Goal: Complete application form

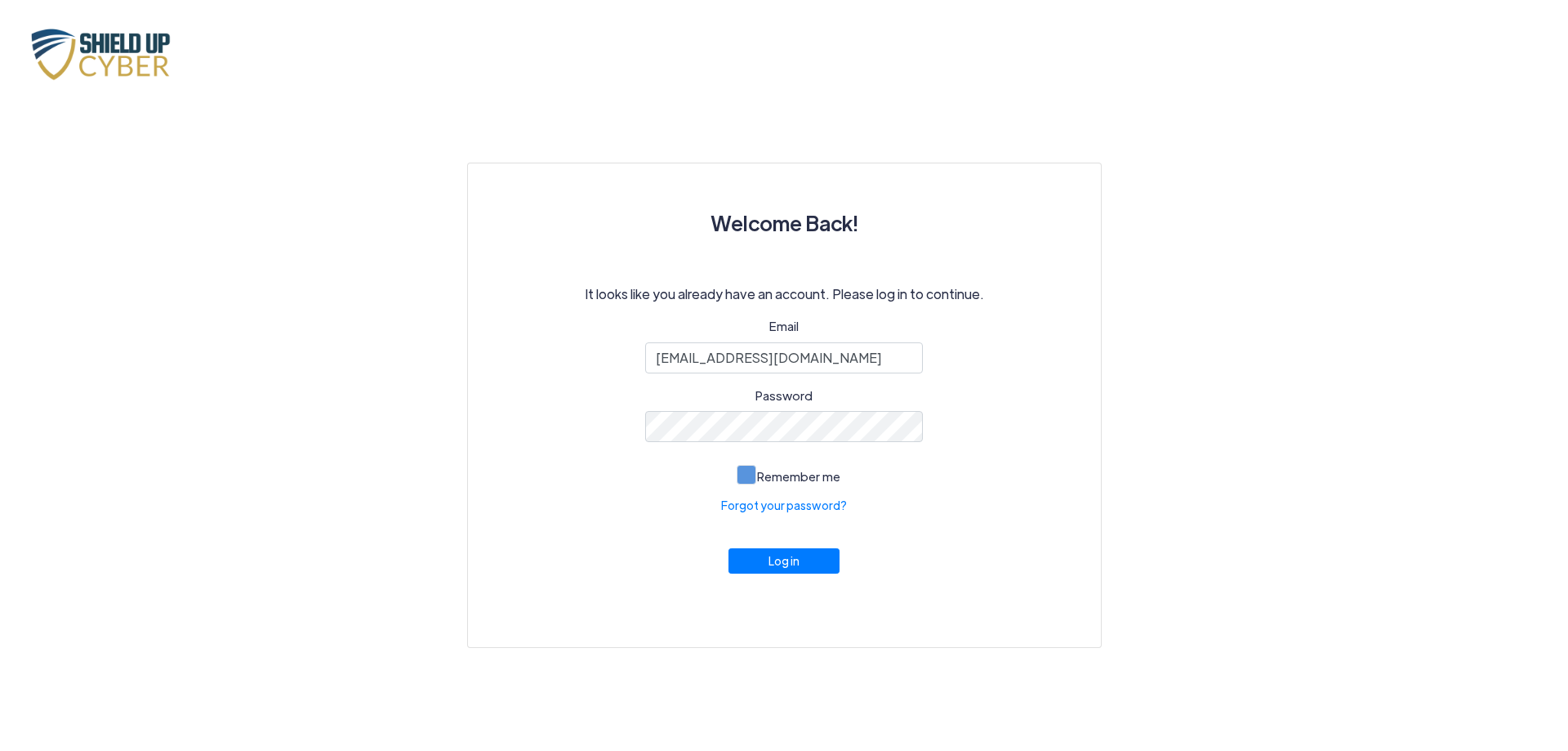
click at [752, 477] on span at bounding box center [747, 475] width 20 height 20
click at [0, 0] on input "Remember me" at bounding box center [0, 0] width 0 height 0
click at [787, 563] on button "Log in" at bounding box center [783, 556] width 111 height 25
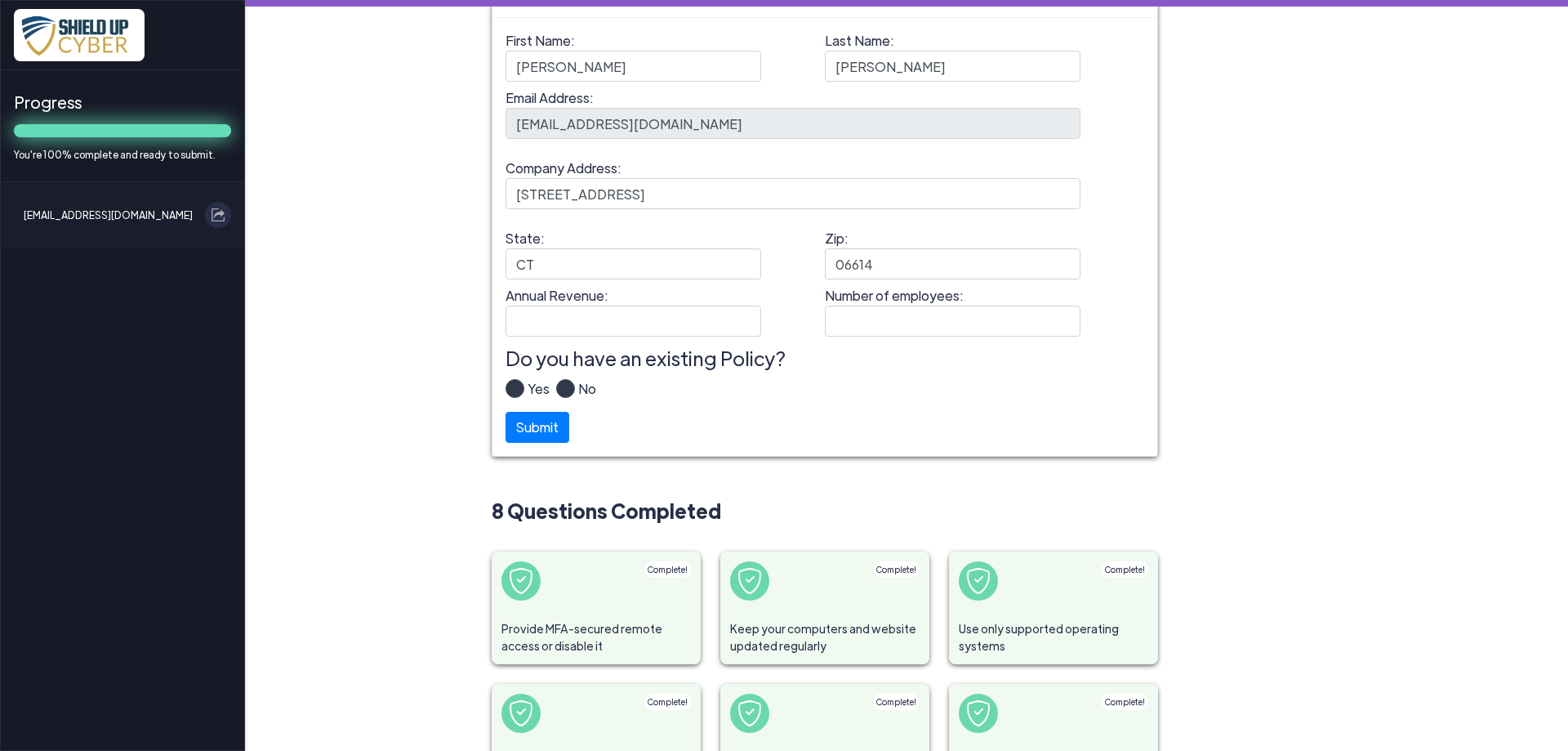
scroll to position [176, 0]
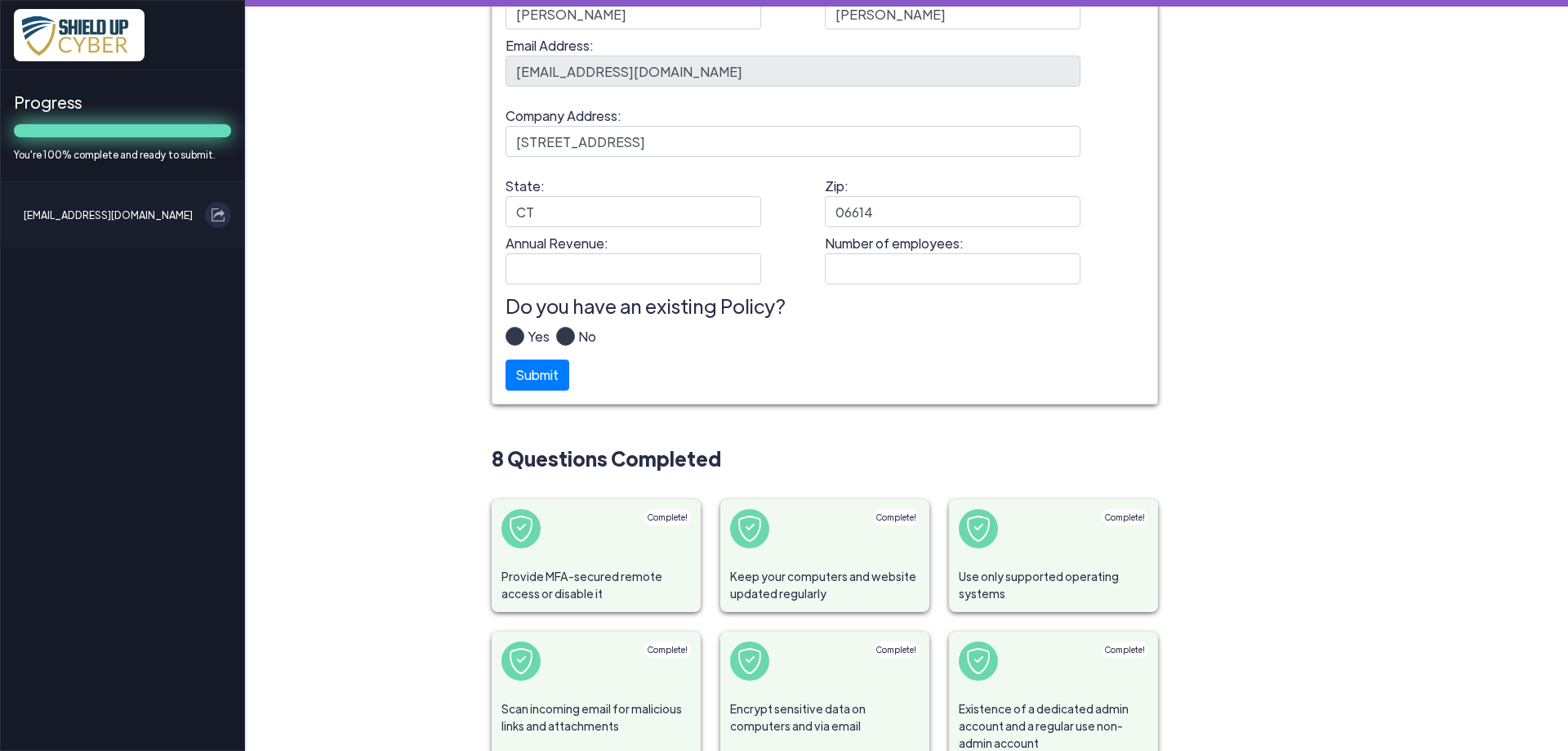
click at [525, 337] on label "Yes" at bounding box center [537, 343] width 25 height 32
click at [0, 0] on input "Yes" at bounding box center [0, 0] width 0 height 0
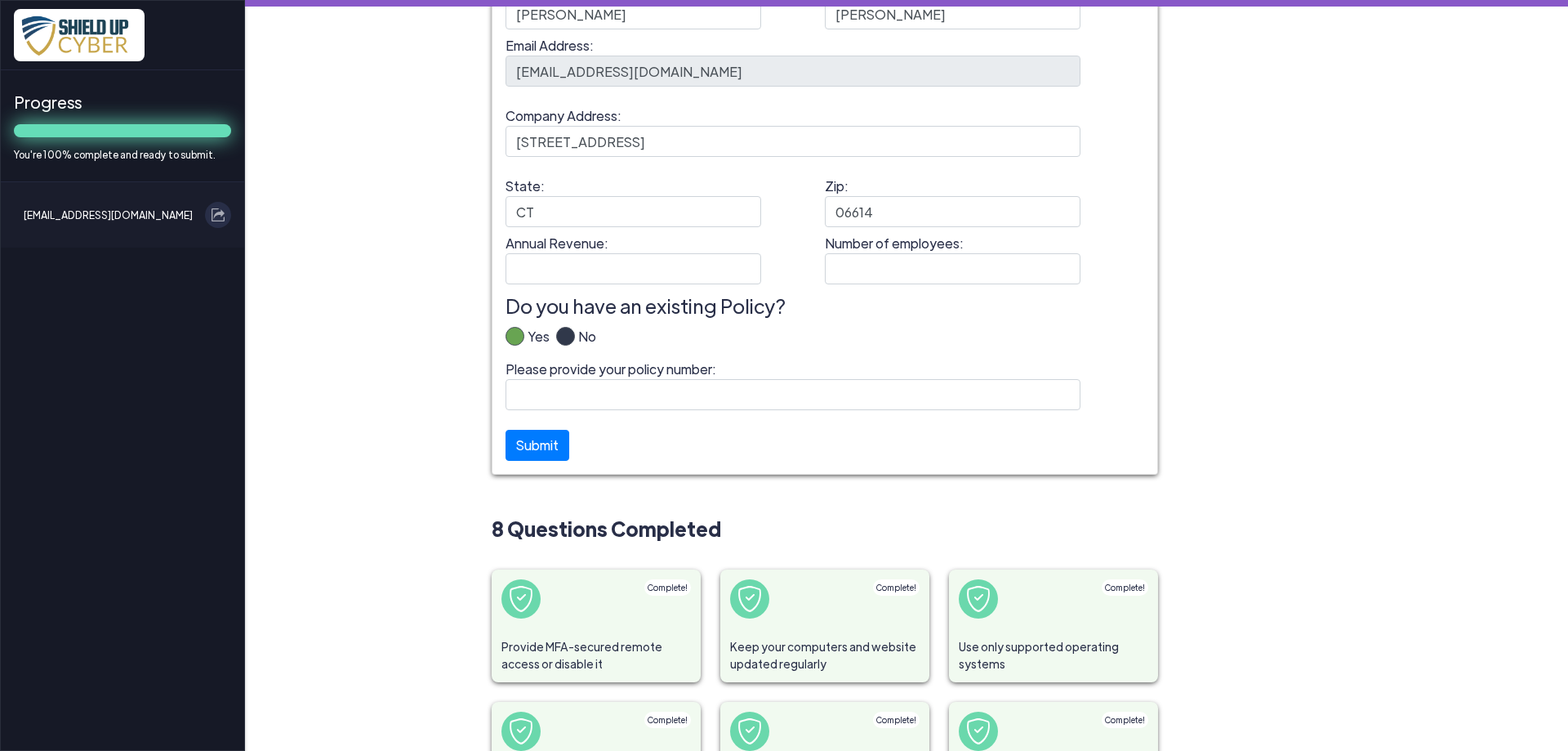
scroll to position [0, 0]
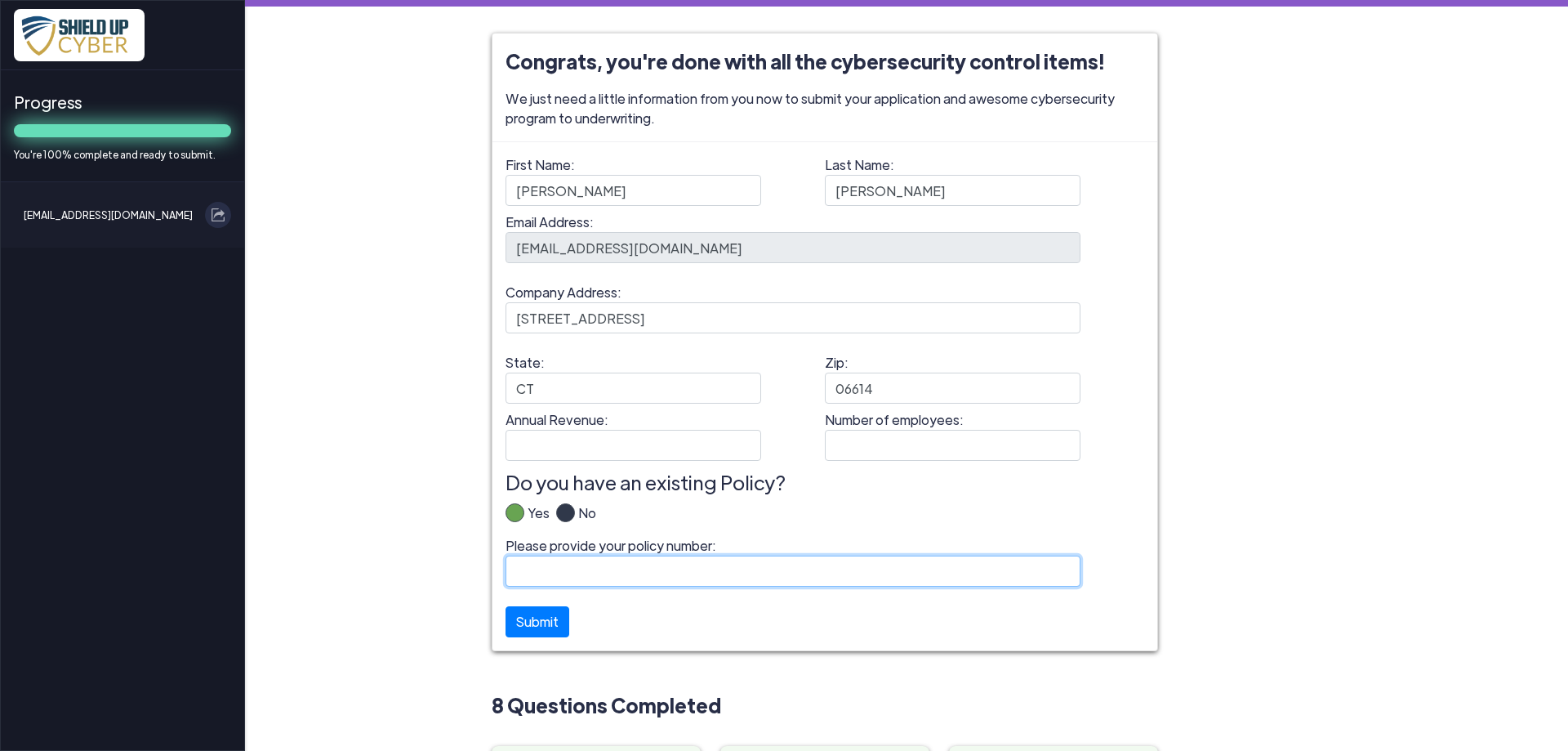
click at [570, 567] on input "Please provide your policy number:" at bounding box center [793, 571] width 575 height 31
paste input "B10459YRS022-01"
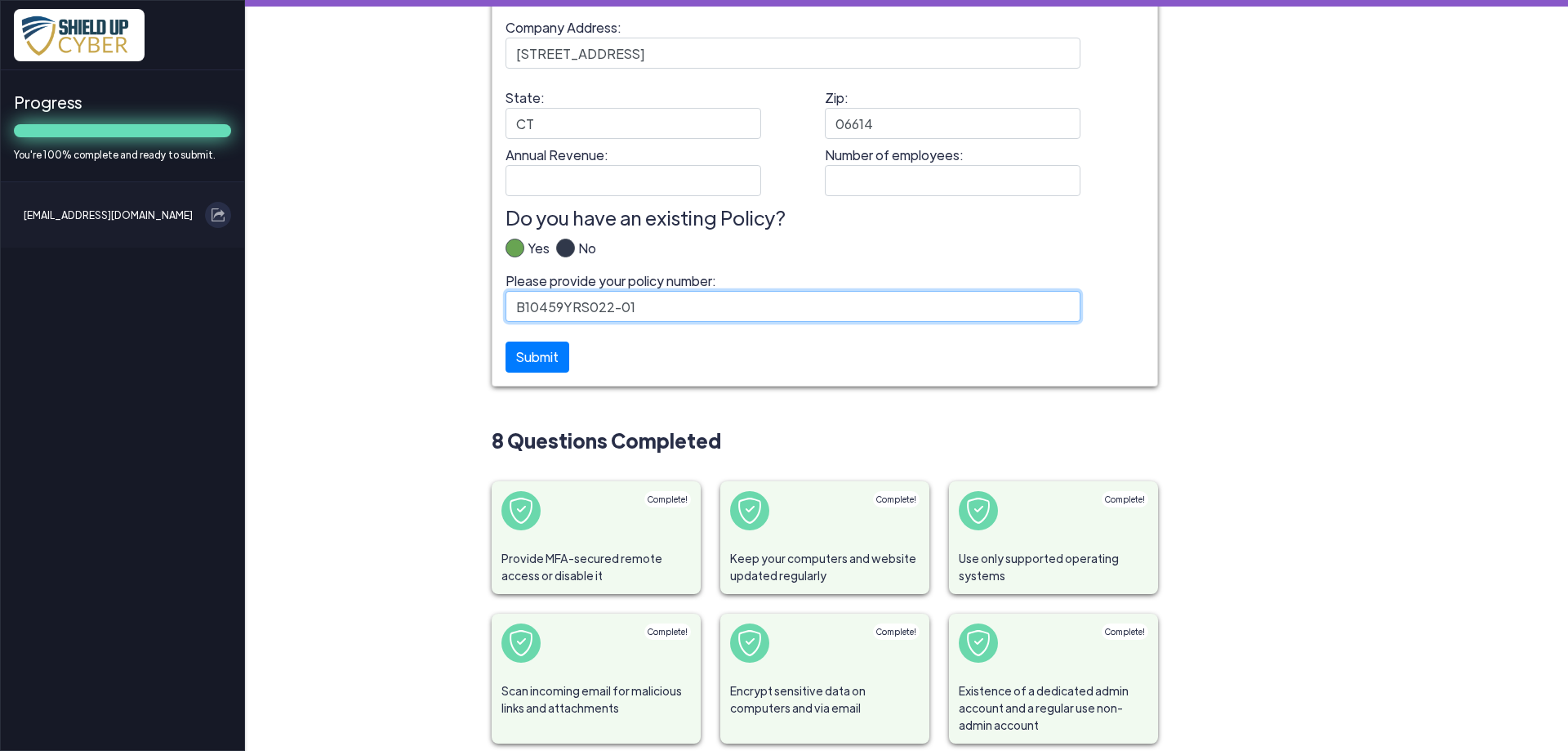
scroll to position [429, 0]
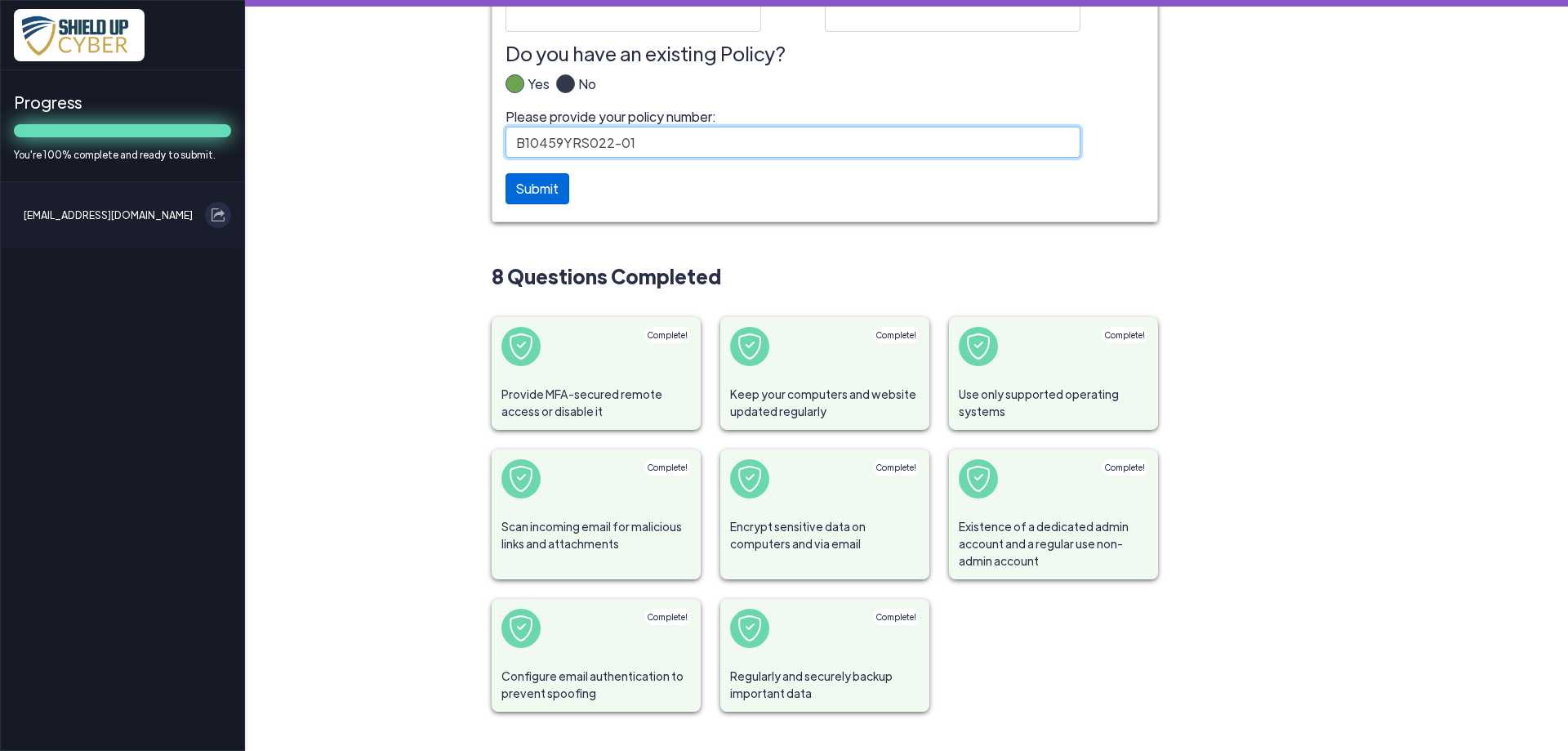
type input "B10459YRS022-01"
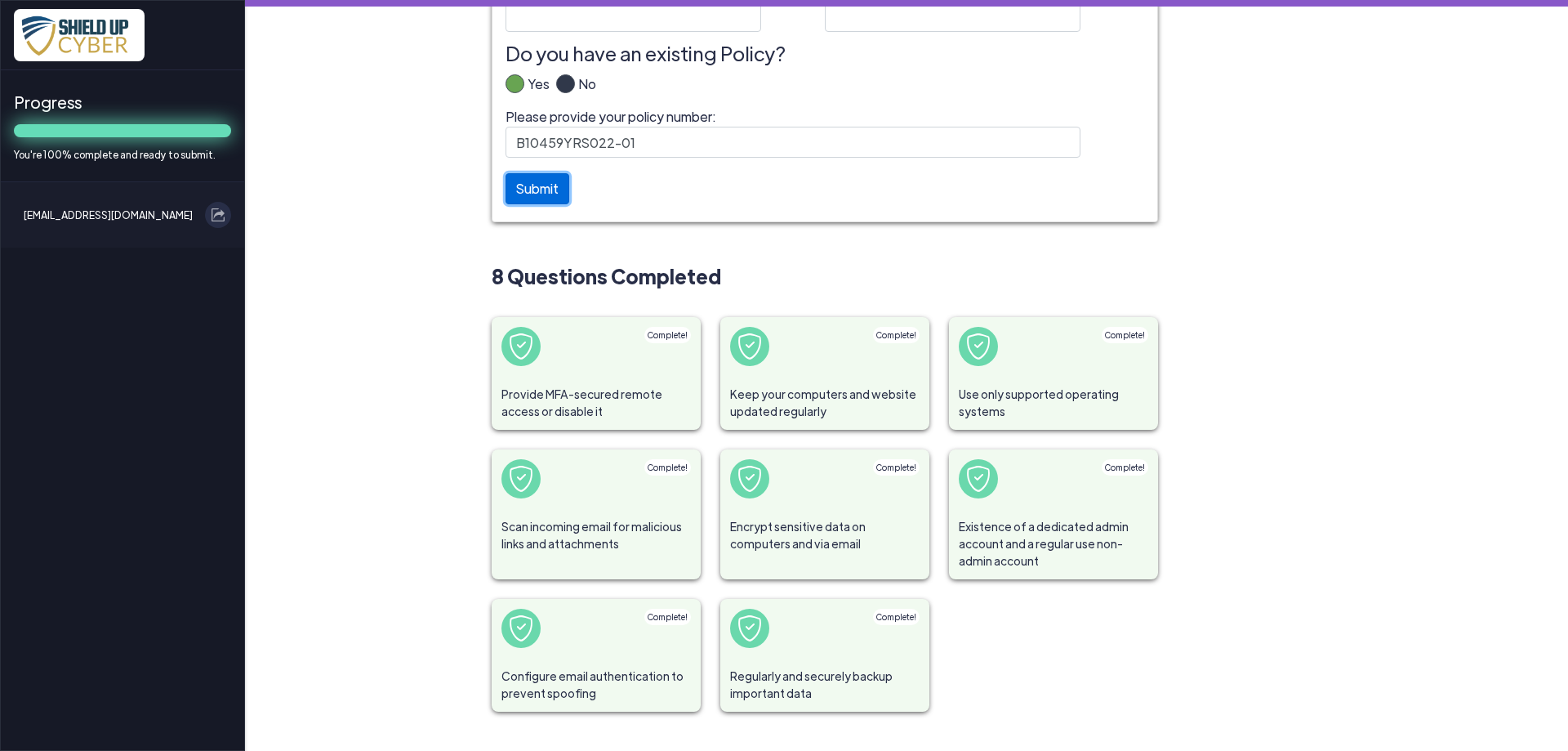
click at [518, 196] on button "Submit" at bounding box center [537, 188] width 64 height 31
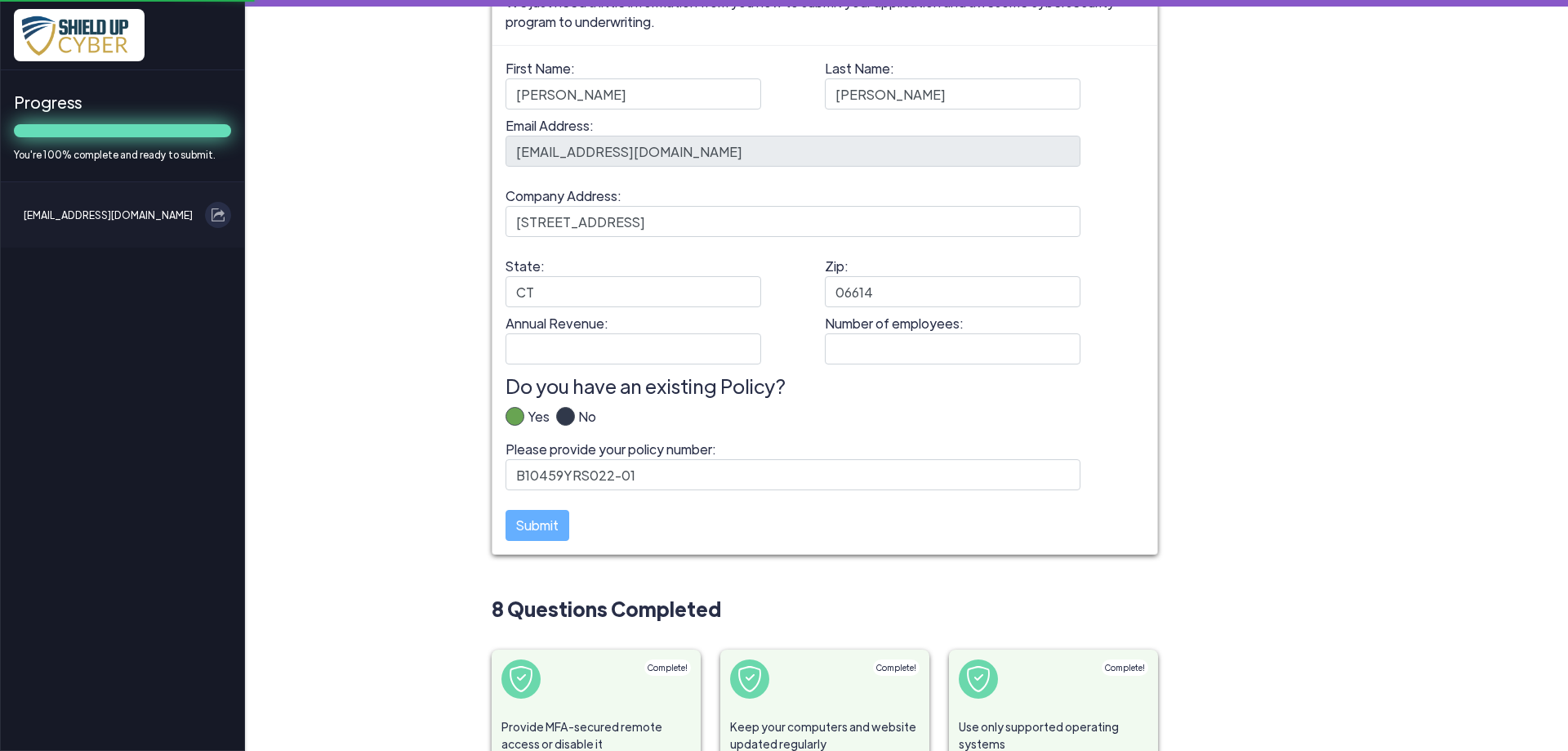
scroll to position [0, 0]
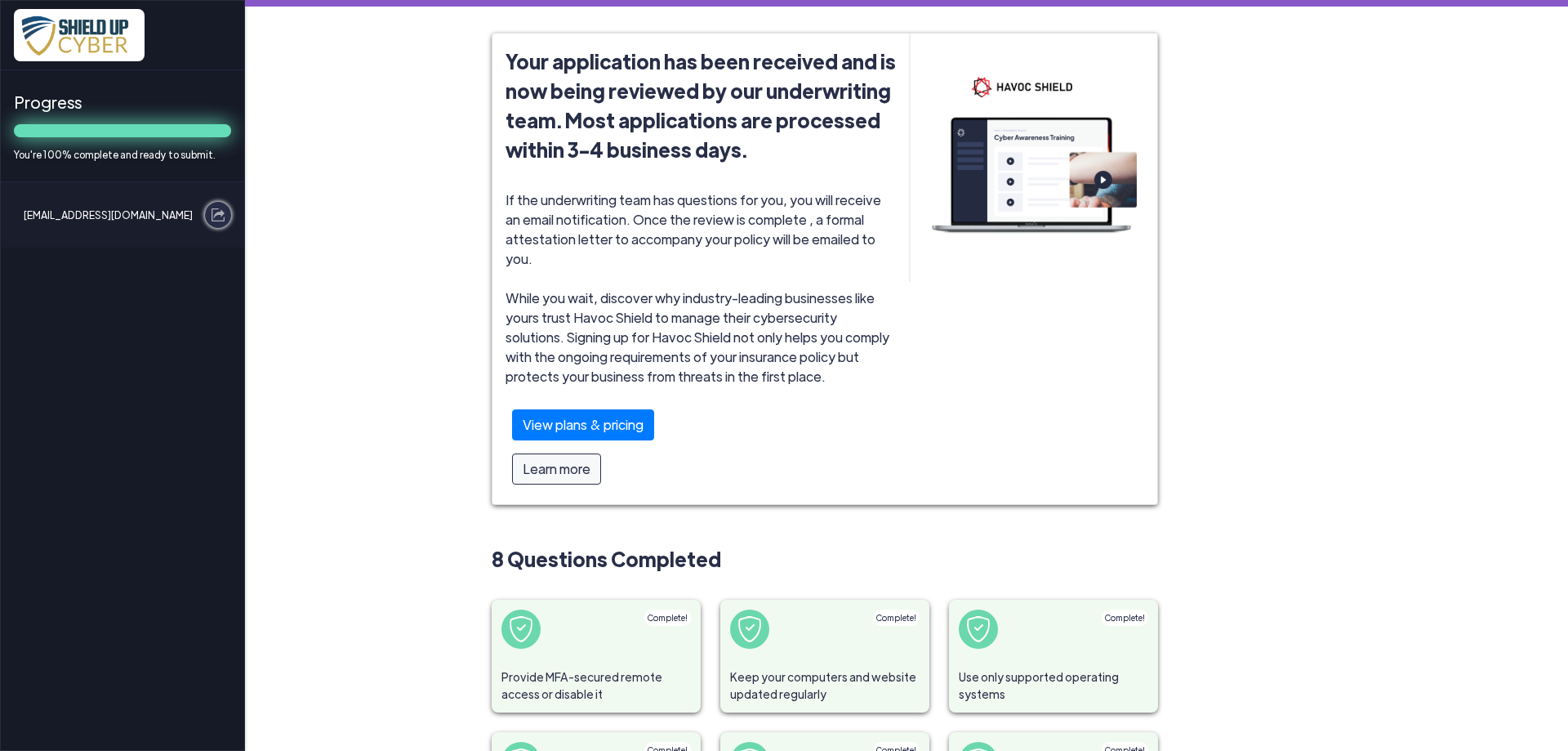
click at [223, 210] on img at bounding box center [218, 214] width 14 height 14
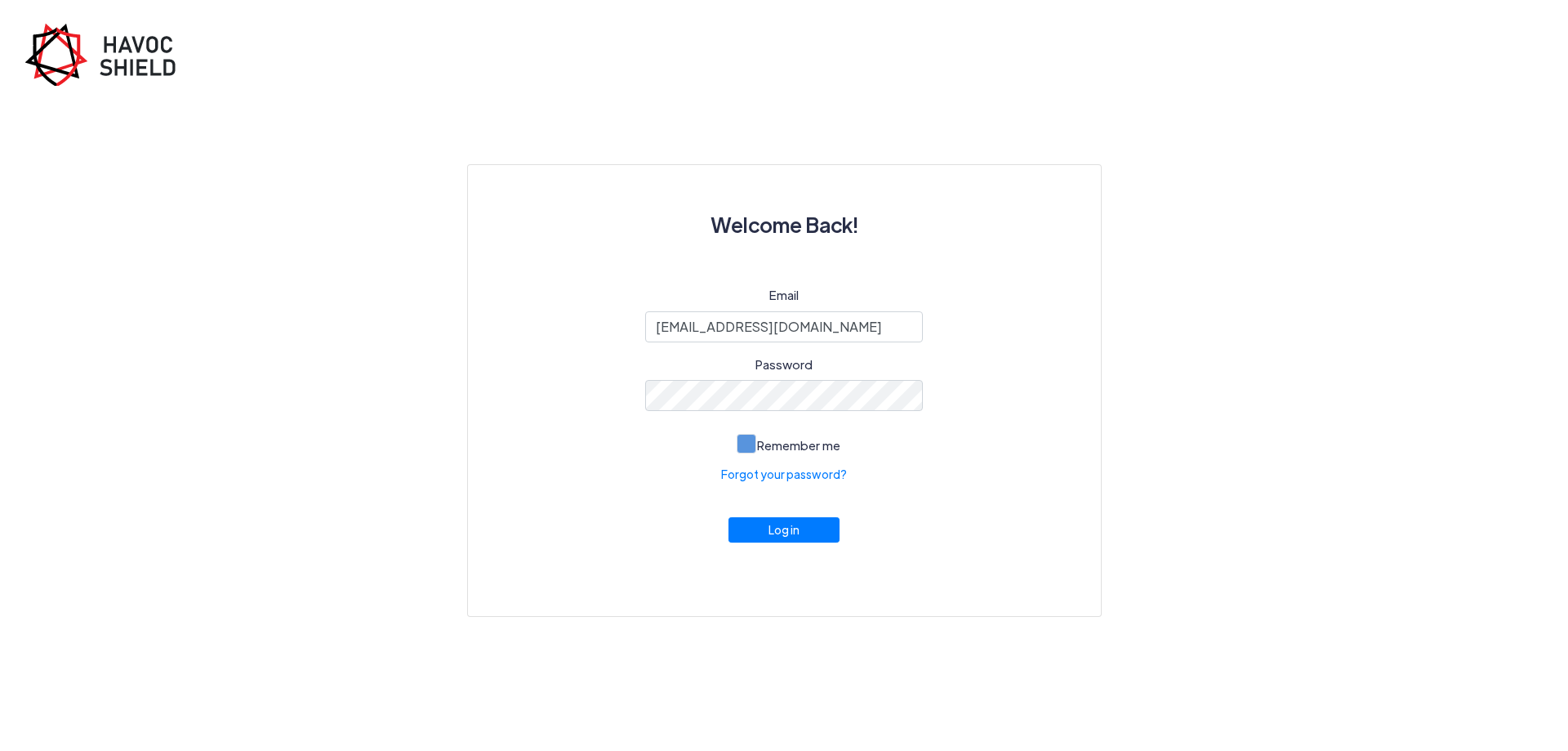
click at [745, 442] on span at bounding box center [747, 444] width 20 height 20
click at [0, 0] on input "Remember me" at bounding box center [0, 0] width 0 height 0
